Goal: Understand process/instructions: Learn about a topic

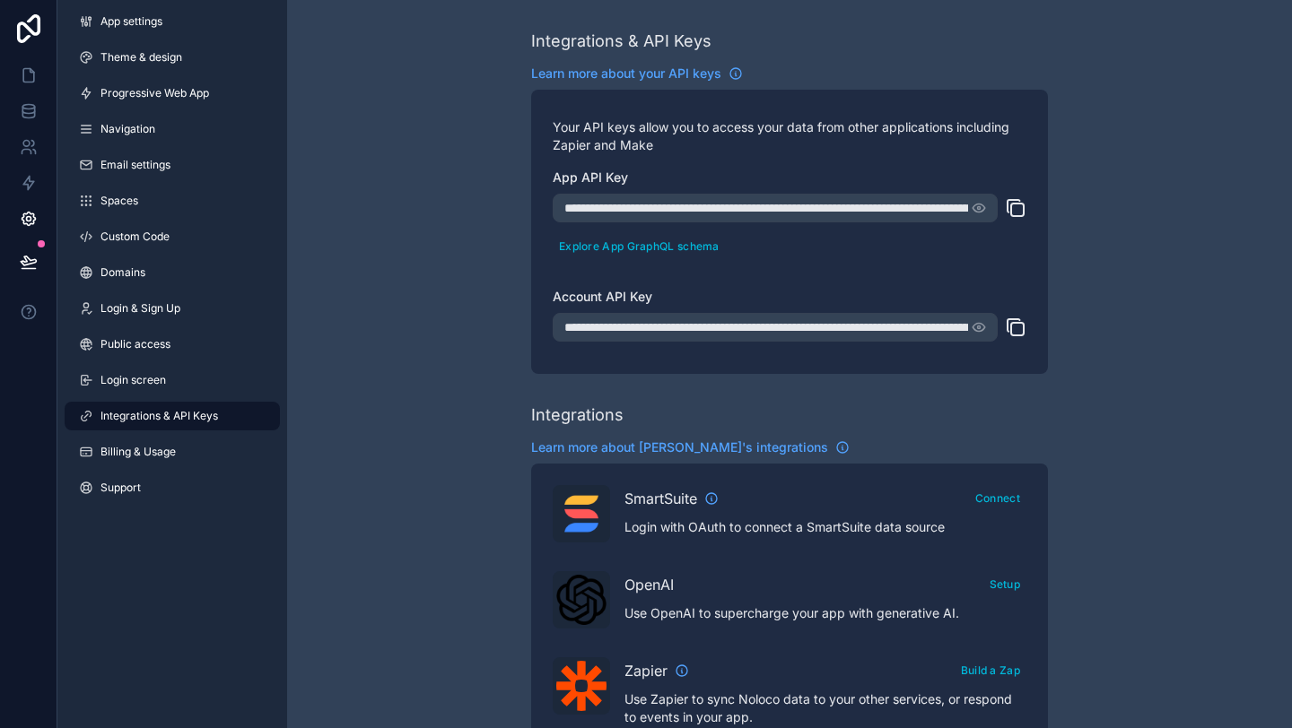
click at [1021, 208] on icon "scrollable content" at bounding box center [1016, 208] width 22 height 22
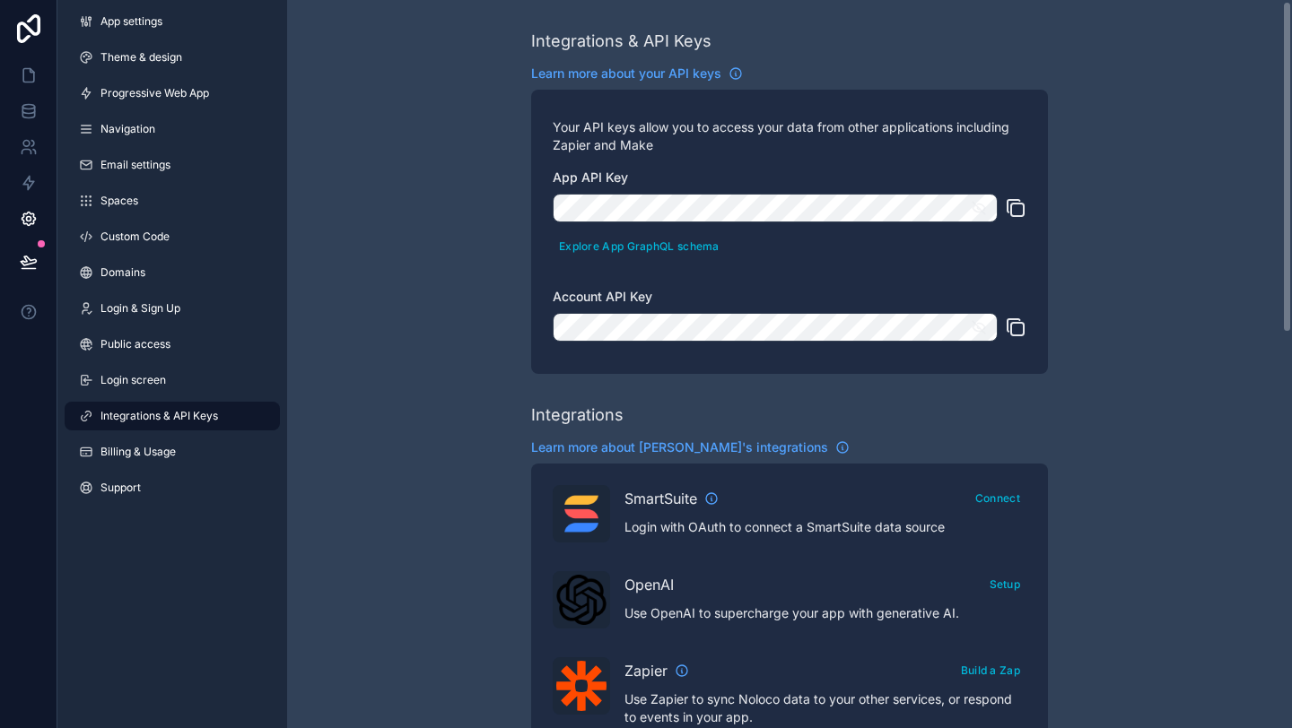
scroll to position [14, 0]
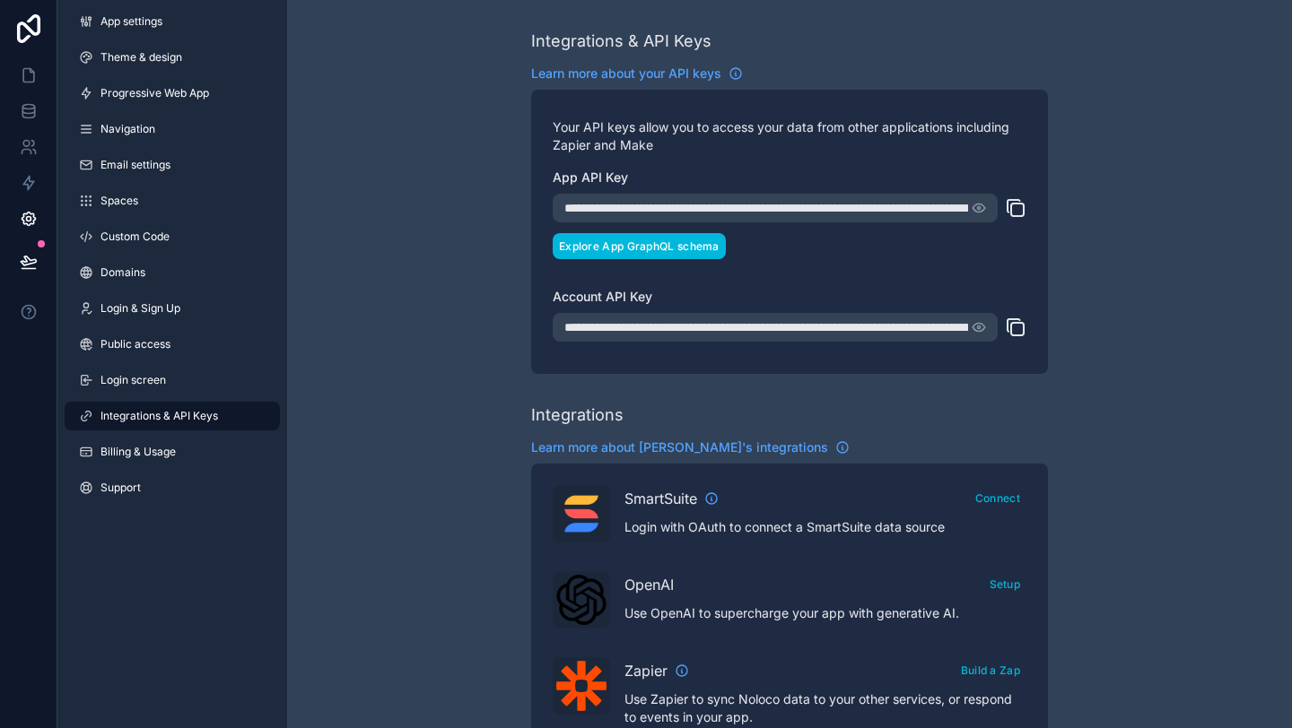
click at [694, 248] on button "Explore App GraphQL schema" at bounding box center [639, 246] width 173 height 26
click at [1016, 214] on icon "scrollable content" at bounding box center [1016, 208] width 22 height 22
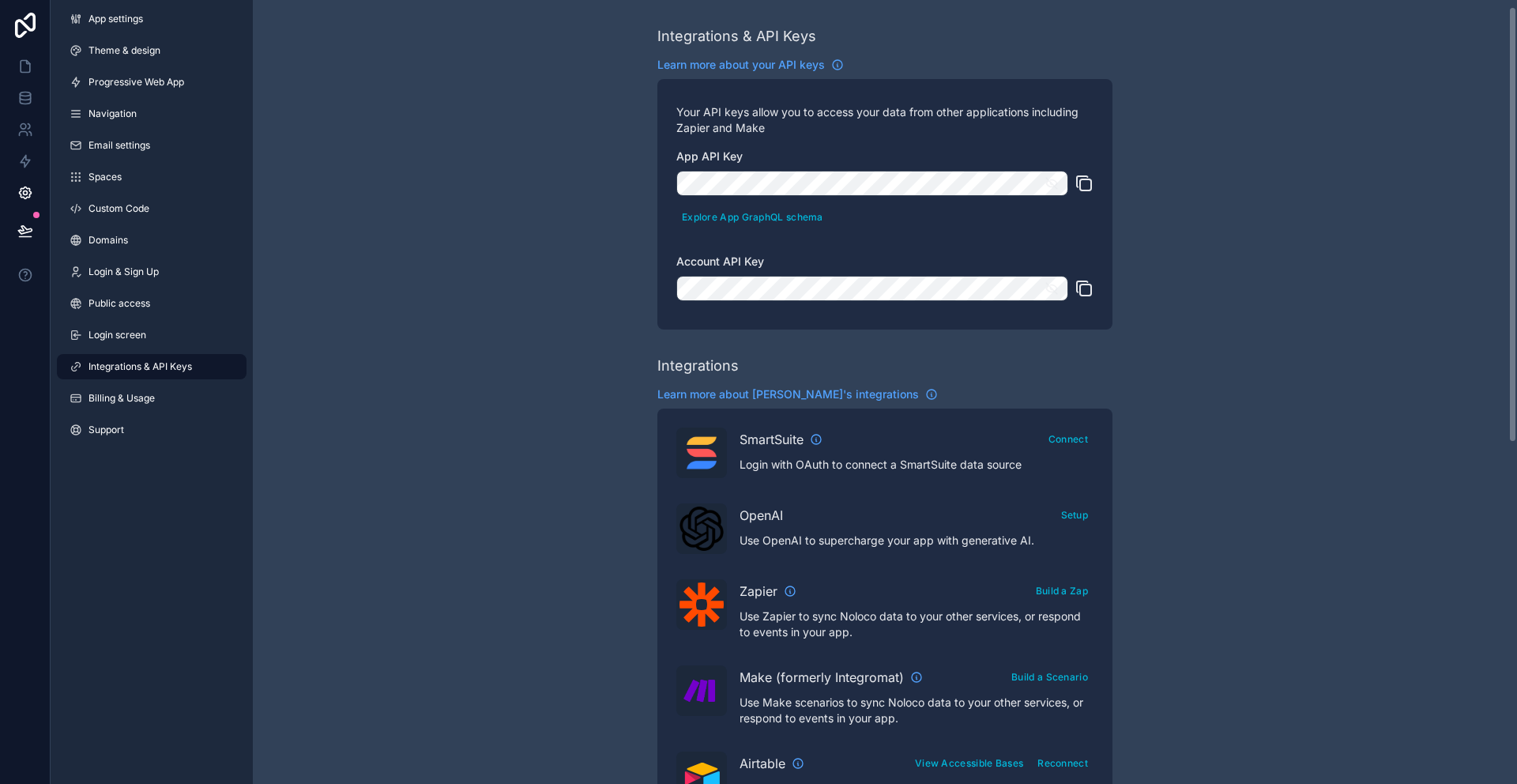
scroll to position [12, 0]
